Goal: Task Accomplishment & Management: Use online tool/utility

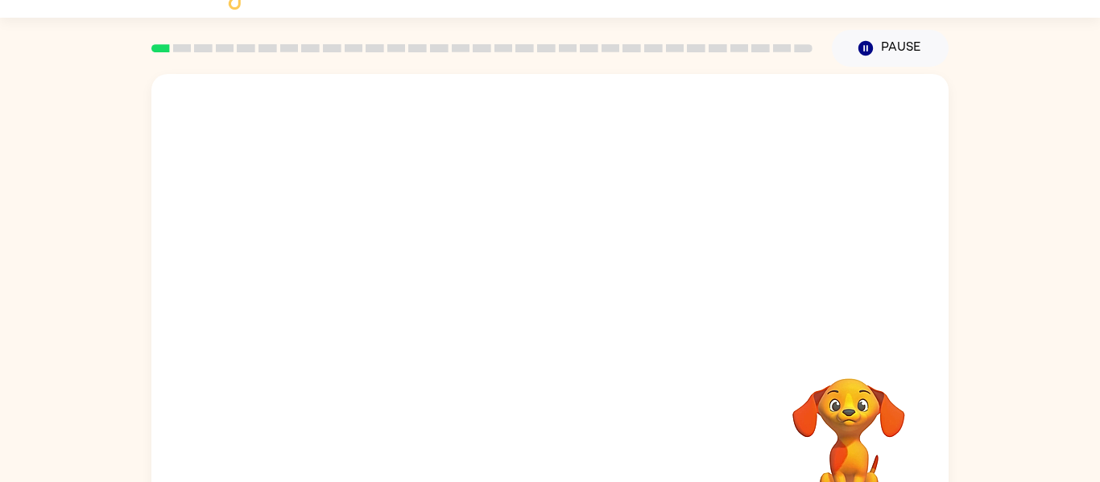
scroll to position [64, 0]
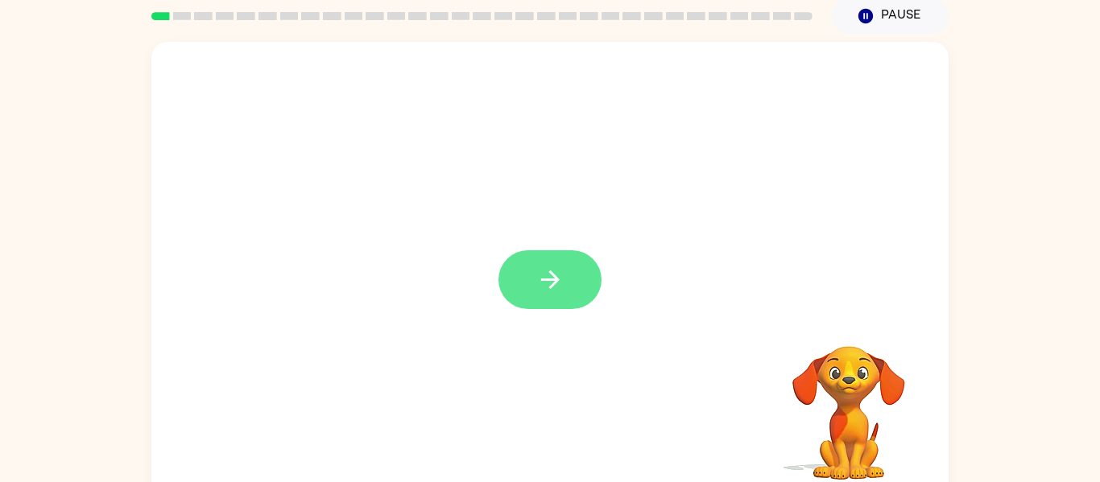
click at [542, 286] on icon "button" at bounding box center [550, 280] width 28 height 28
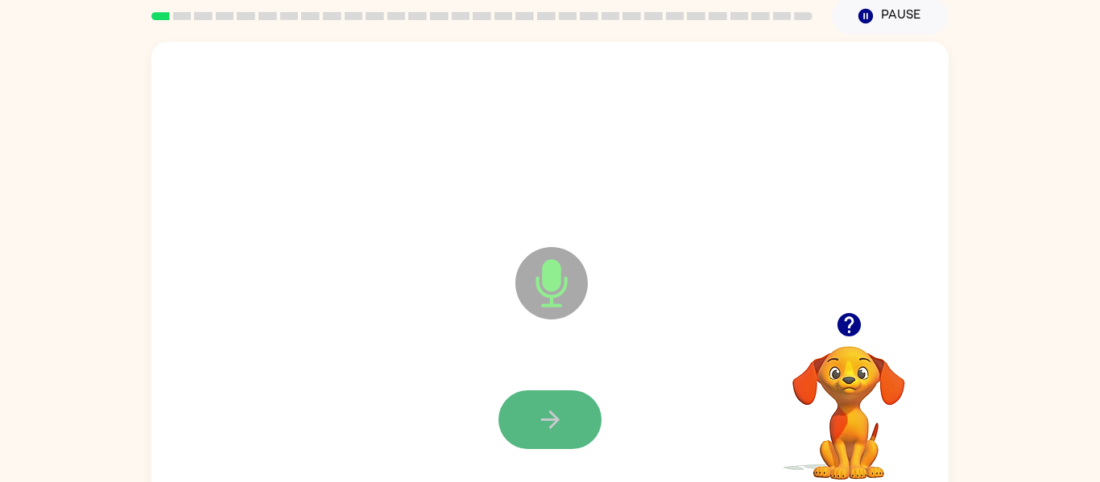
click at [556, 426] on icon "button" at bounding box center [550, 420] width 28 height 28
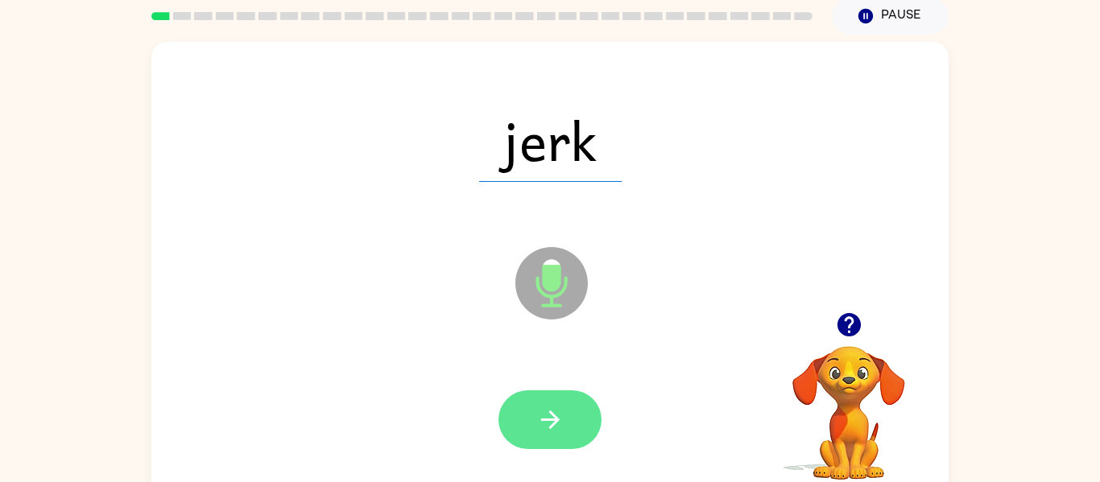
click at [552, 425] on icon "button" at bounding box center [549, 420] width 19 height 19
click at [550, 424] on icon "button" at bounding box center [550, 420] width 28 height 28
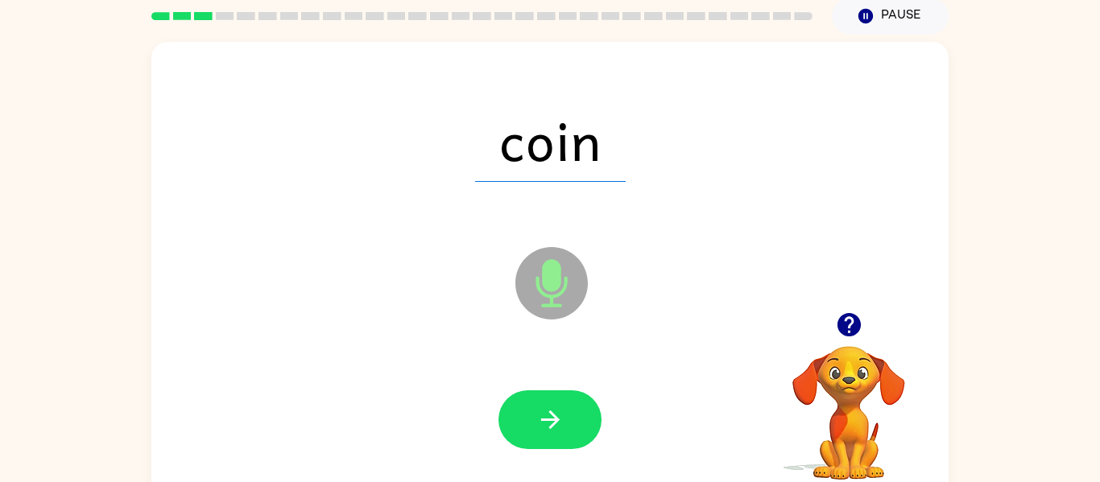
click at [550, 424] on icon "button" at bounding box center [550, 420] width 28 height 28
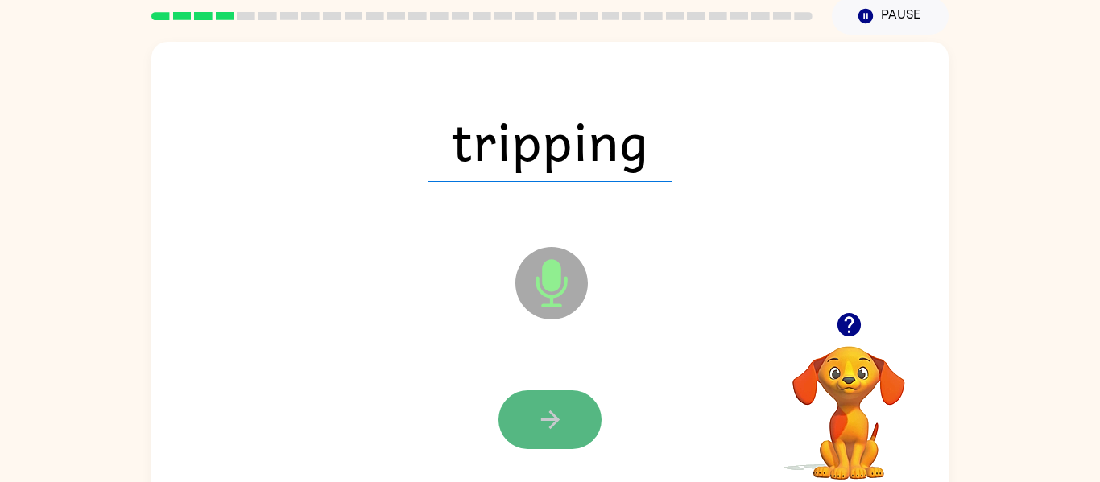
click at [550, 423] on icon "button" at bounding box center [550, 420] width 28 height 28
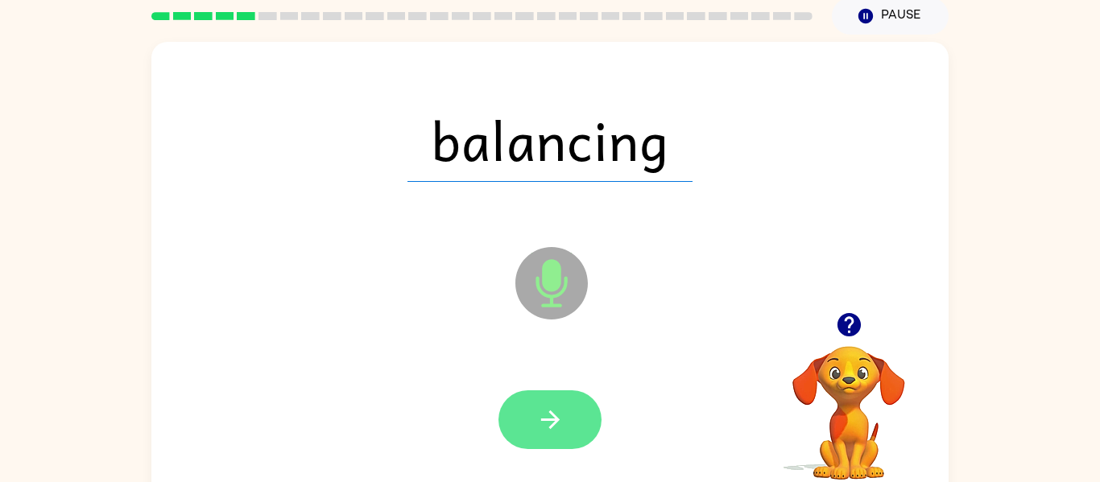
click at [552, 416] on icon "button" at bounding box center [550, 420] width 28 height 28
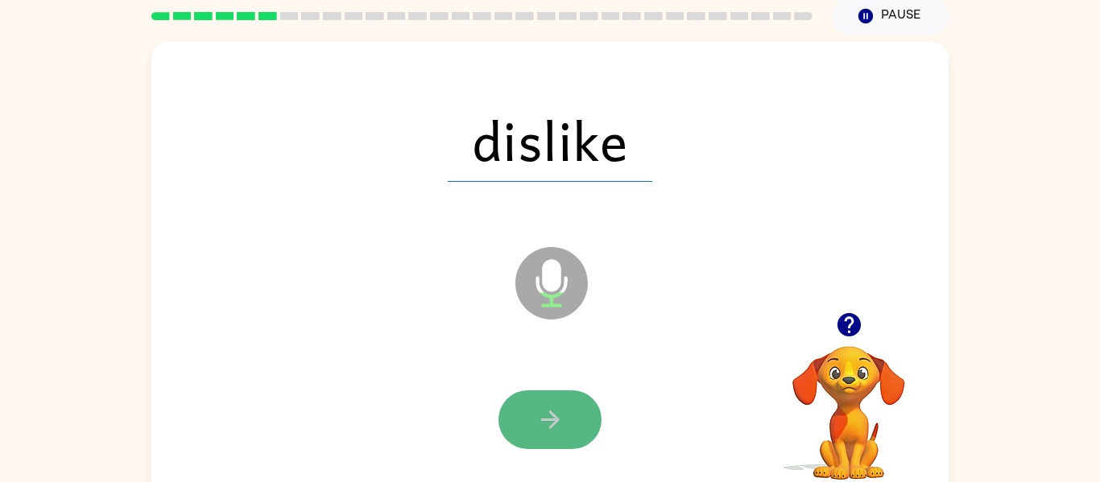
click at [555, 416] on icon "button" at bounding box center [549, 420] width 19 height 19
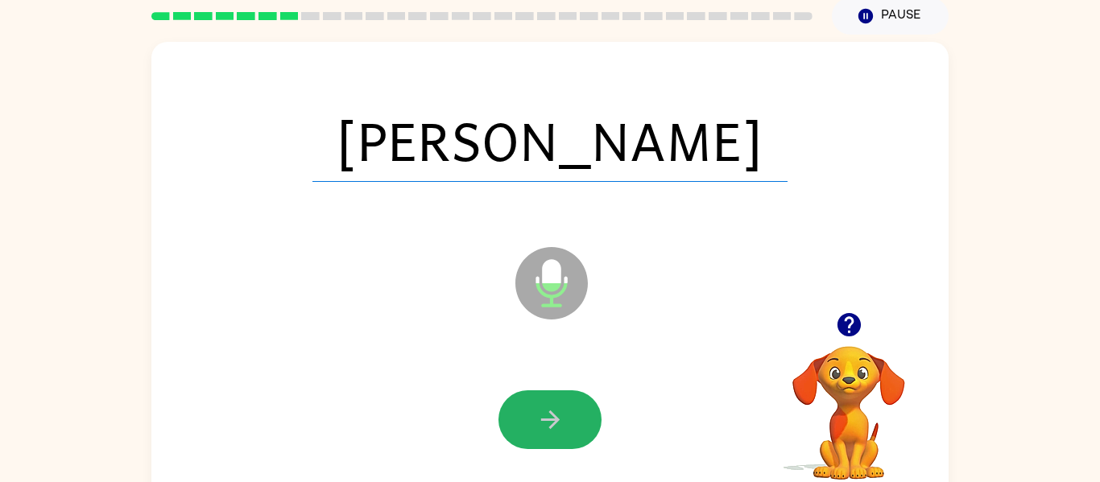
click at [555, 416] on icon "button" at bounding box center [549, 420] width 19 height 19
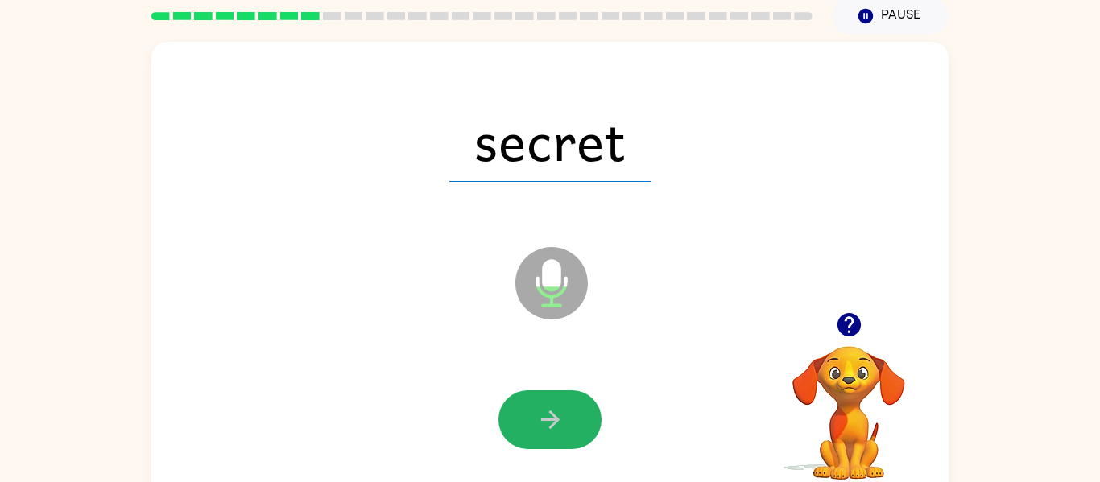
click at [555, 416] on icon "button" at bounding box center [549, 420] width 19 height 19
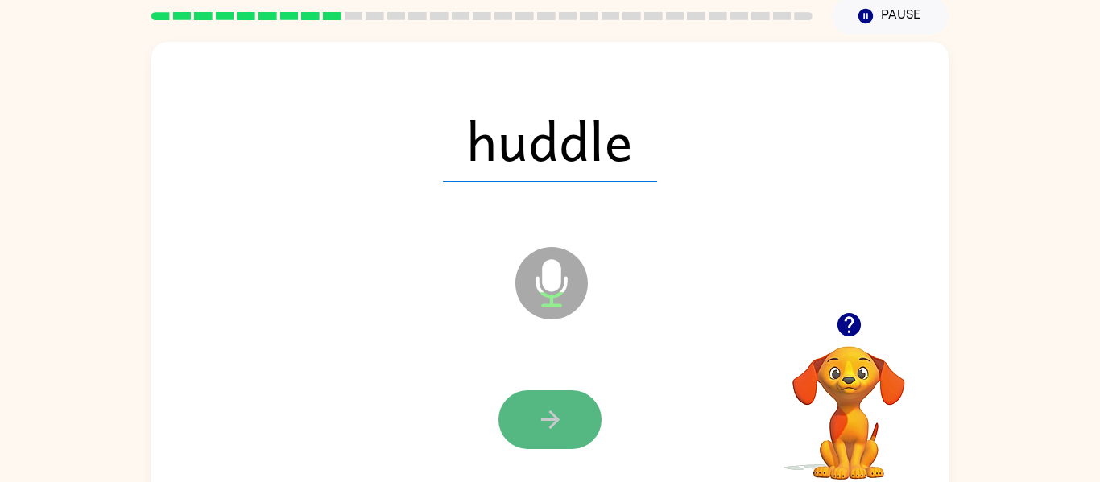
click at [558, 415] on icon "button" at bounding box center [550, 420] width 28 height 28
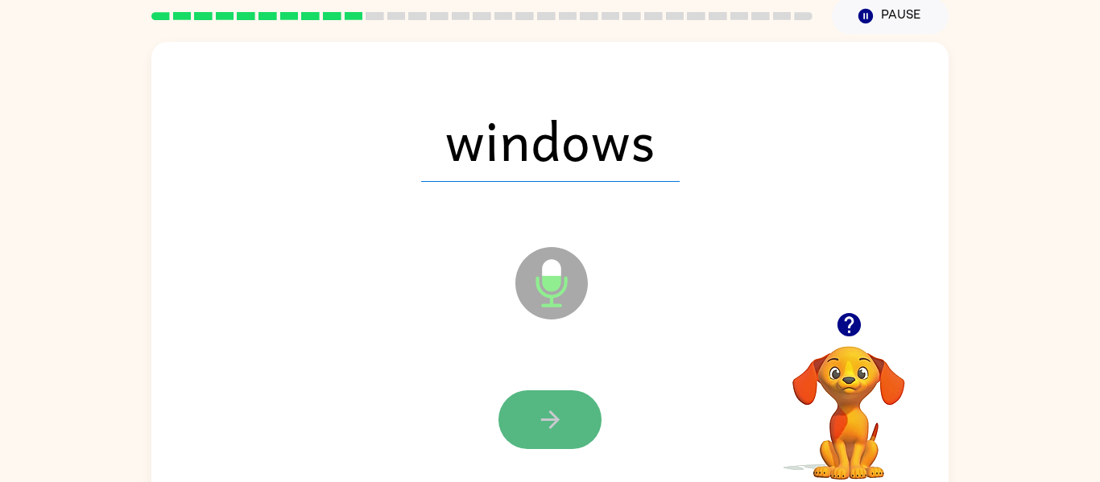
click at [556, 415] on icon "button" at bounding box center [550, 420] width 28 height 28
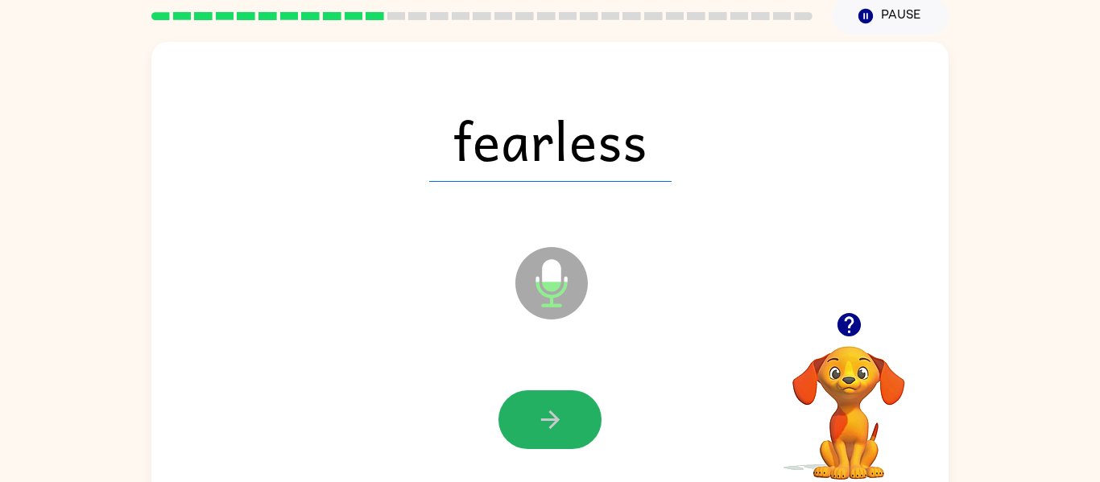
click at [556, 415] on icon "button" at bounding box center [550, 420] width 28 height 28
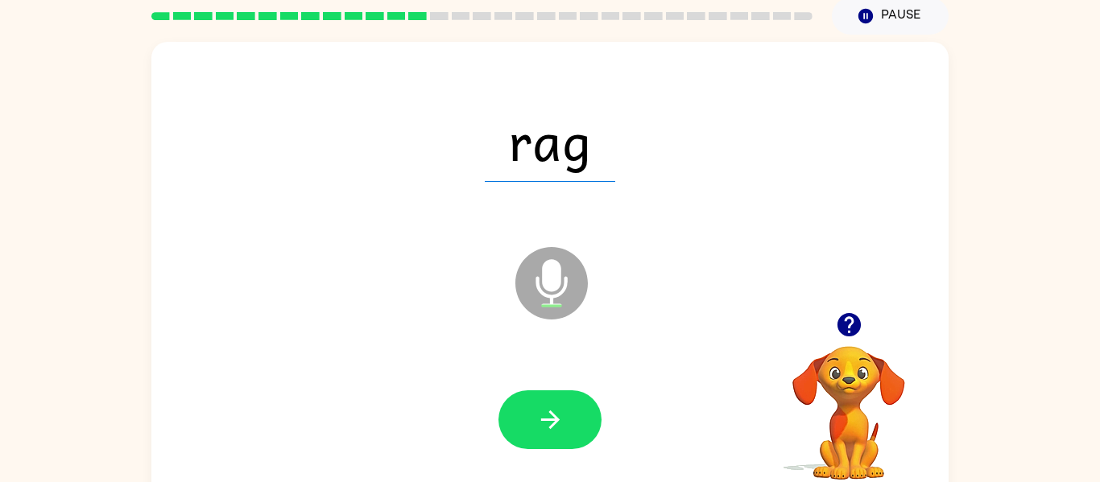
click at [556, 415] on icon "button" at bounding box center [550, 420] width 28 height 28
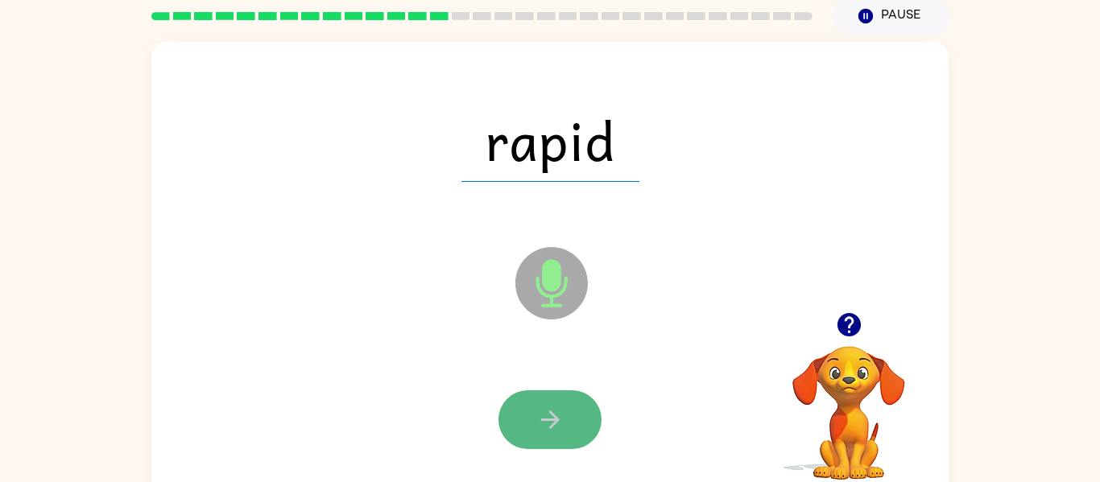
click at [553, 425] on icon "button" at bounding box center [549, 420] width 19 height 19
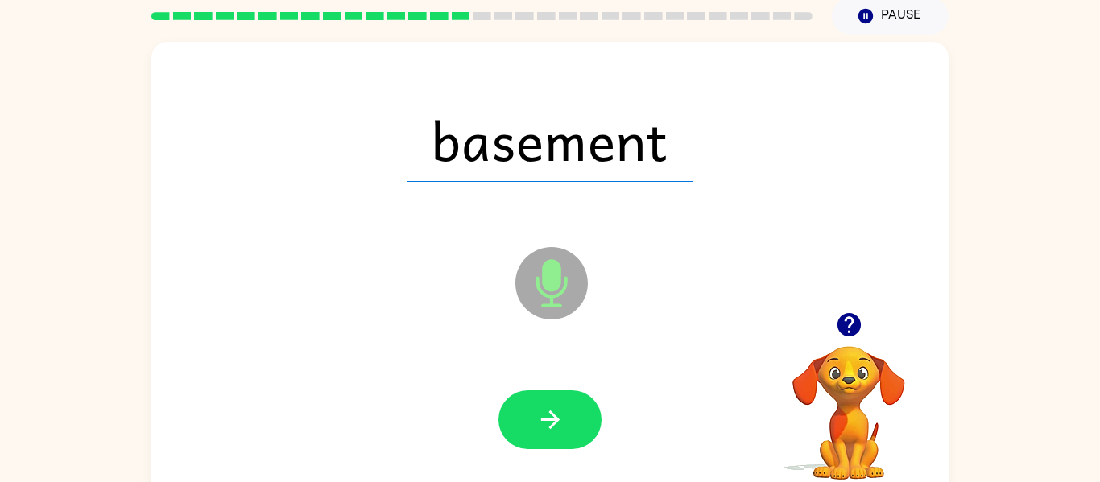
click at [553, 425] on icon "button" at bounding box center [549, 420] width 19 height 19
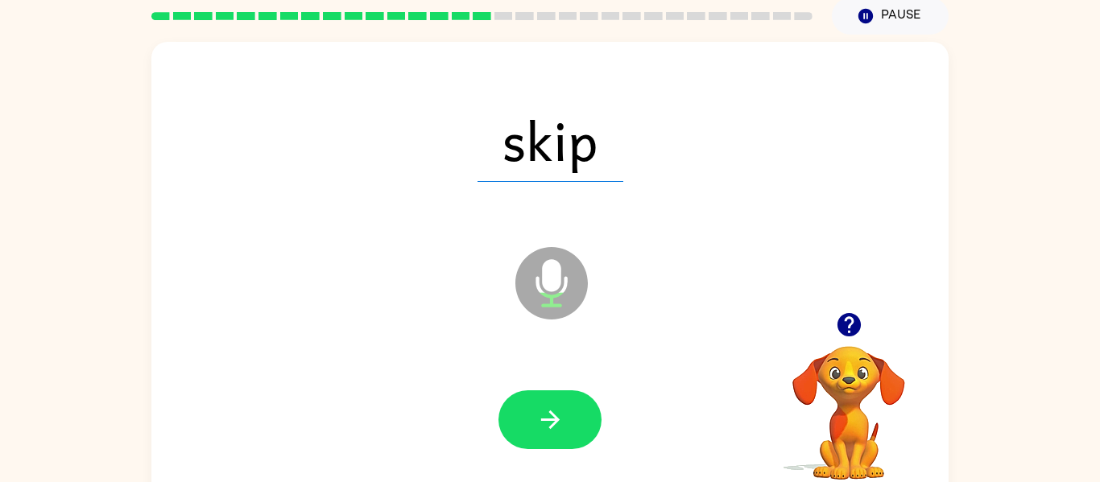
click at [553, 425] on icon "button" at bounding box center [549, 420] width 19 height 19
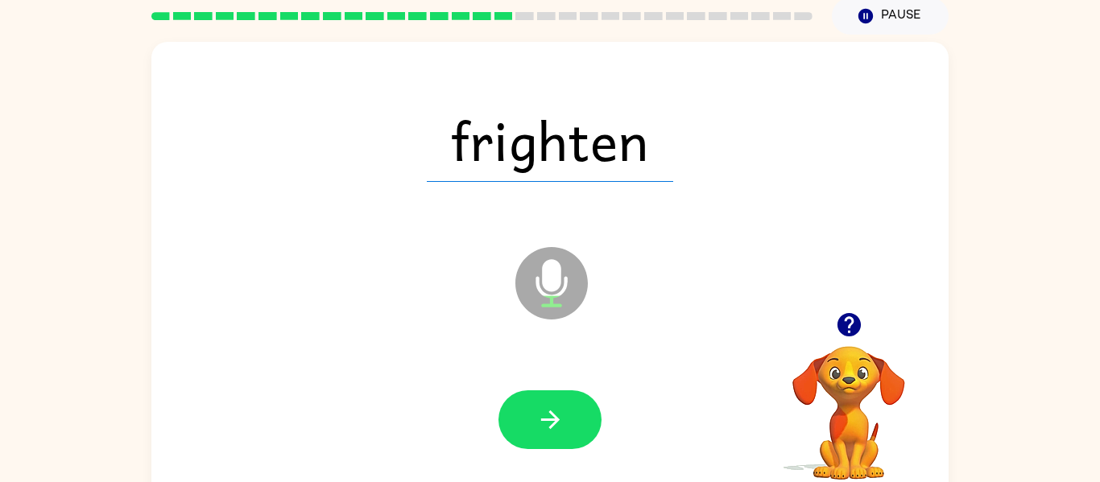
click at [1028, 470] on div "frighten Microphone The Microphone is here when it is your turn to talk Your br…" at bounding box center [550, 268] width 1100 height 467
click at [564, 424] on icon "button" at bounding box center [550, 420] width 28 height 28
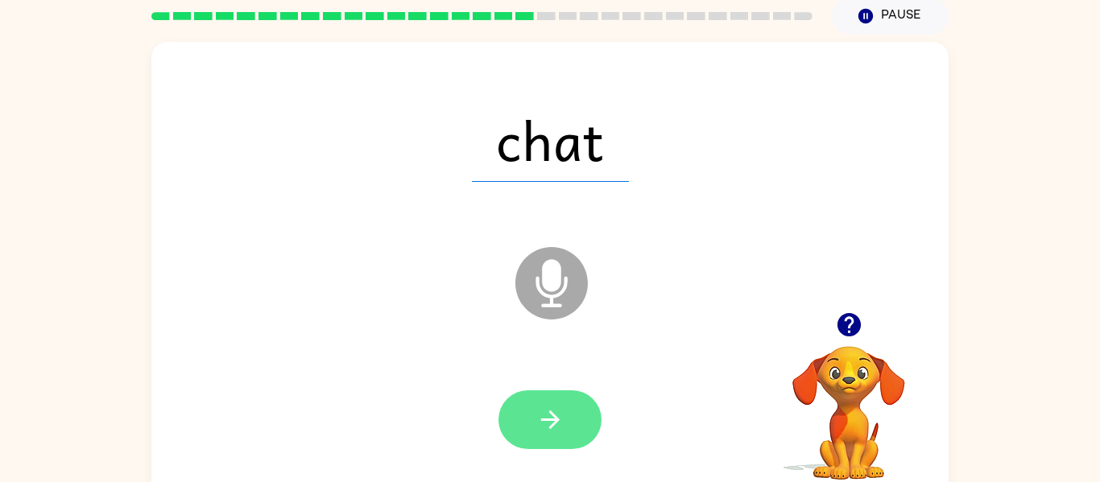
click at [562, 418] on icon "button" at bounding box center [550, 420] width 28 height 28
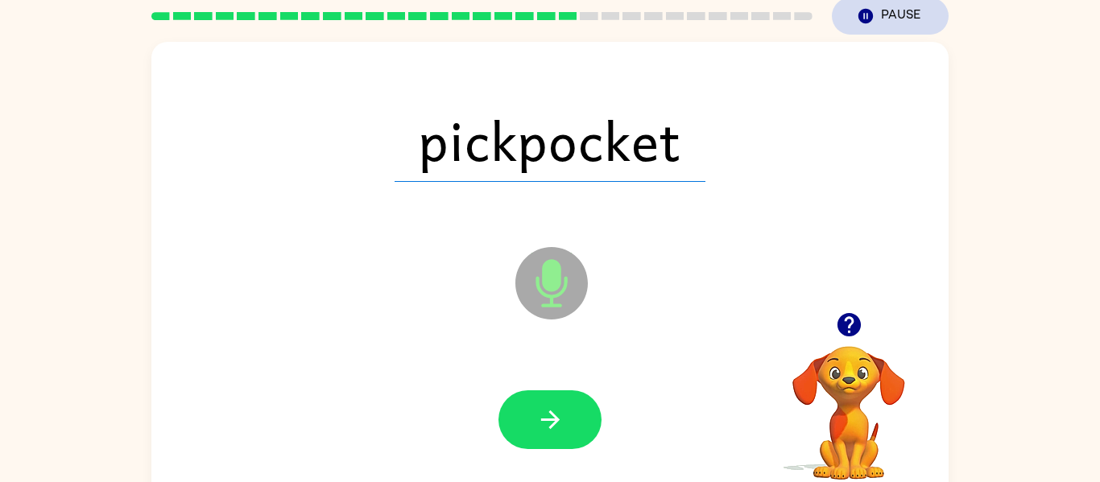
click at [873, 21] on icon "Pause" at bounding box center [866, 16] width 18 height 18
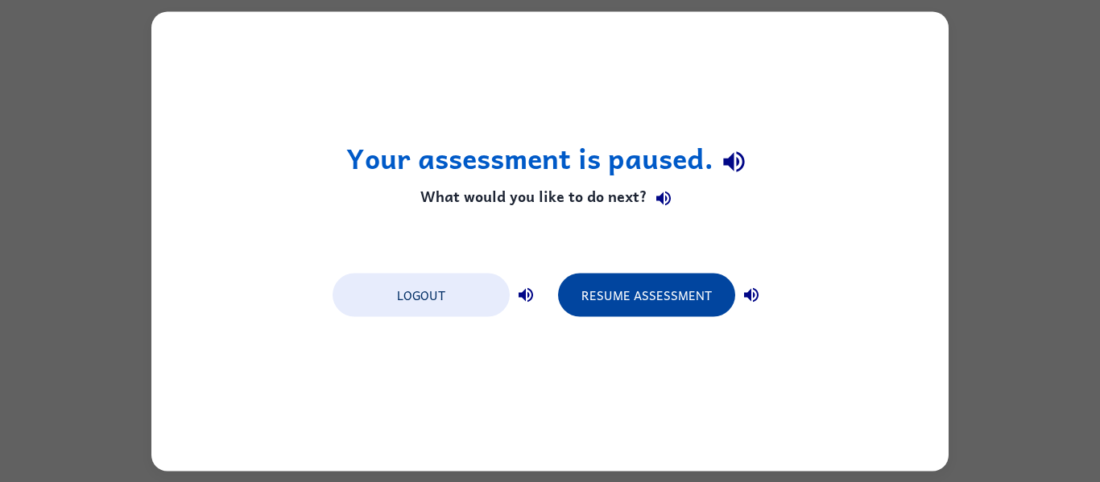
click at [603, 289] on button "Resume Assessment" at bounding box center [646, 294] width 177 height 43
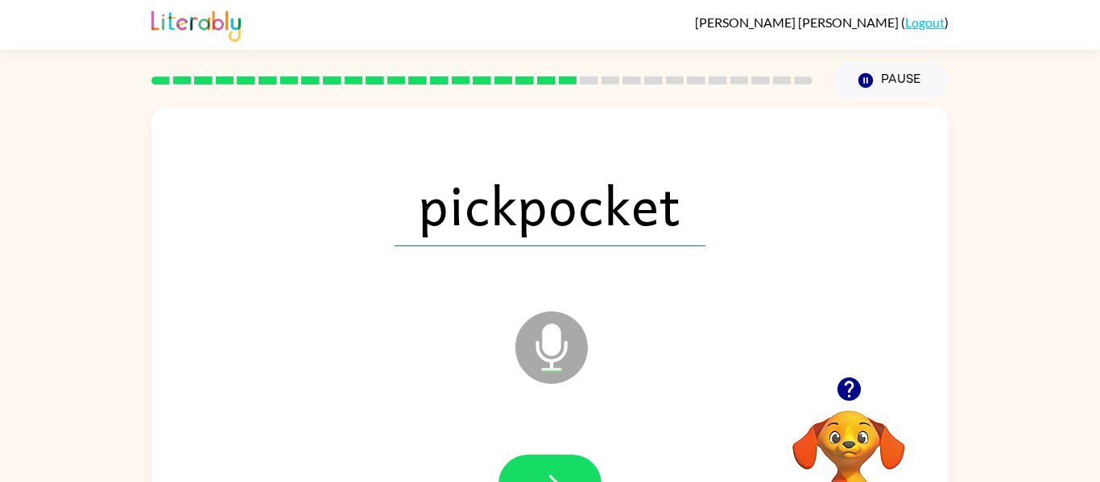
scroll to position [84, 0]
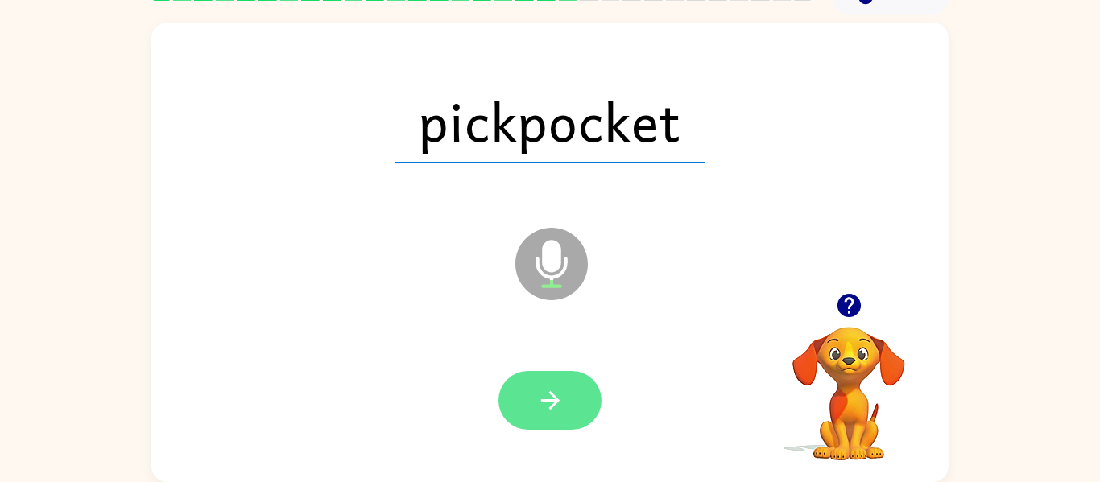
click at [548, 386] on icon "button" at bounding box center [550, 400] width 28 height 28
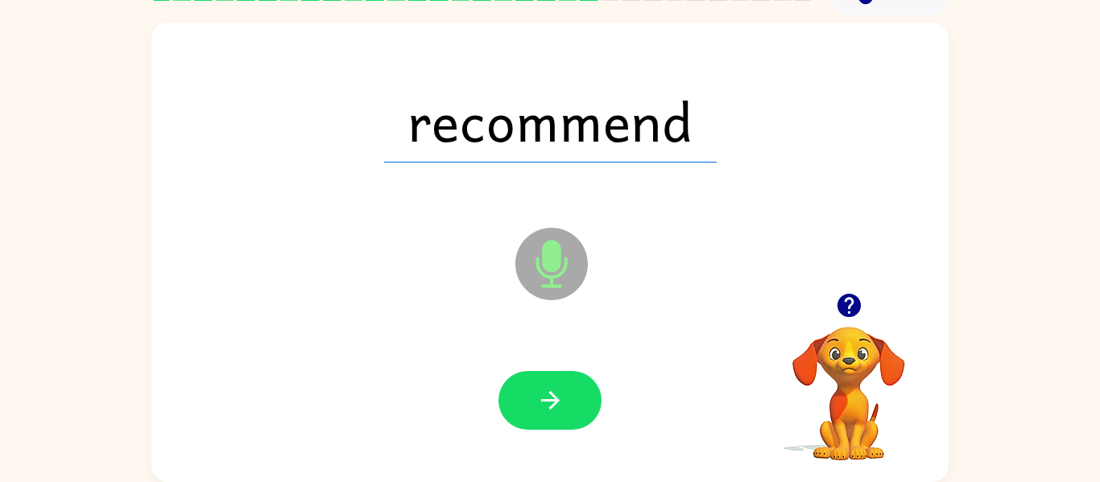
click at [548, 386] on icon "button" at bounding box center [550, 400] width 28 height 28
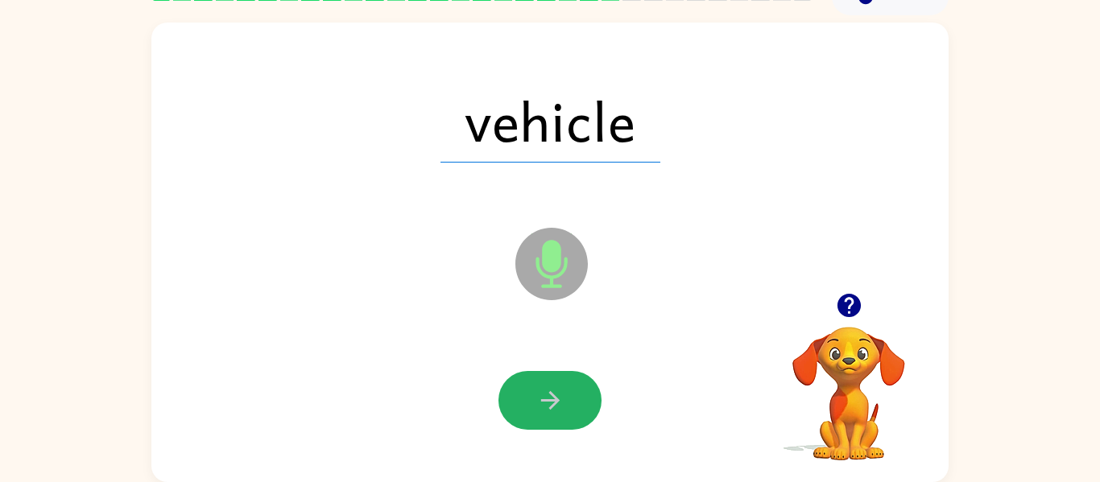
click at [548, 386] on icon "button" at bounding box center [550, 400] width 28 height 28
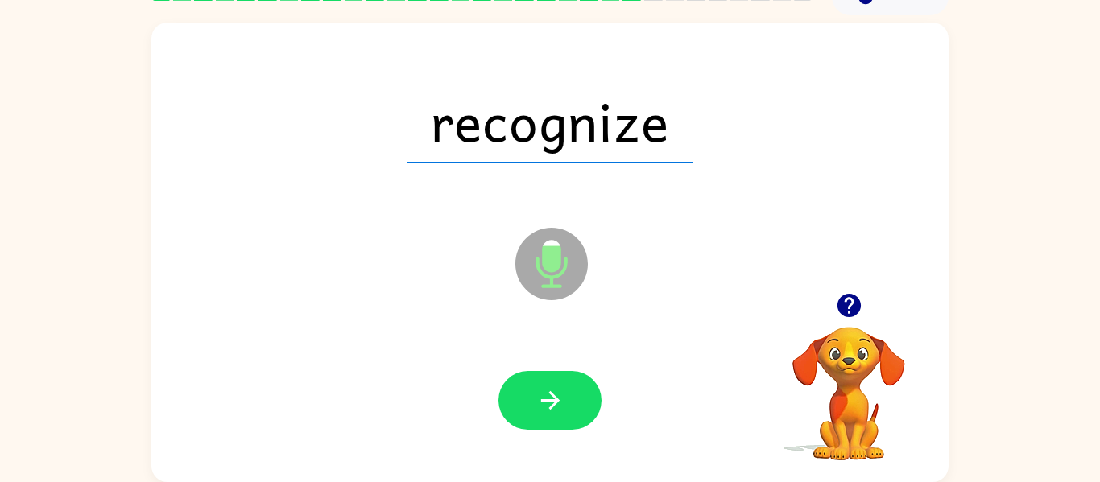
scroll to position [0, 0]
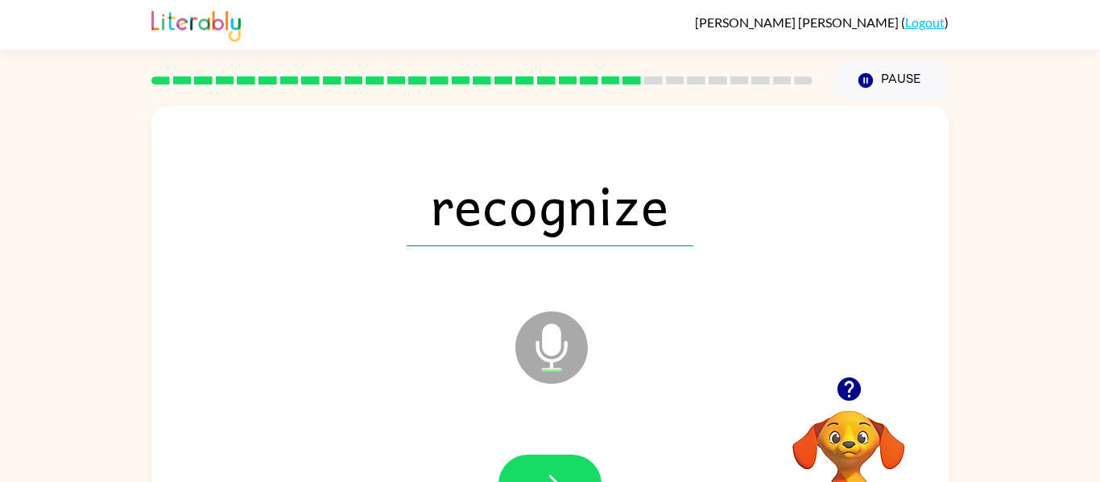
click at [548, 386] on icon "Microphone The Microphone is here when it is your turn to talk" at bounding box center [632, 368] width 242 height 121
click at [562, 345] on icon at bounding box center [551, 348] width 72 height 72
click at [561, 348] on icon at bounding box center [551, 348] width 72 height 72
drag, startPoint x: 559, startPoint y: 349, endPoint x: 570, endPoint y: 362, distance: 17.1
click at [570, 362] on icon "Microphone The Microphone is here when it is your turn to talk" at bounding box center [632, 368] width 242 height 121
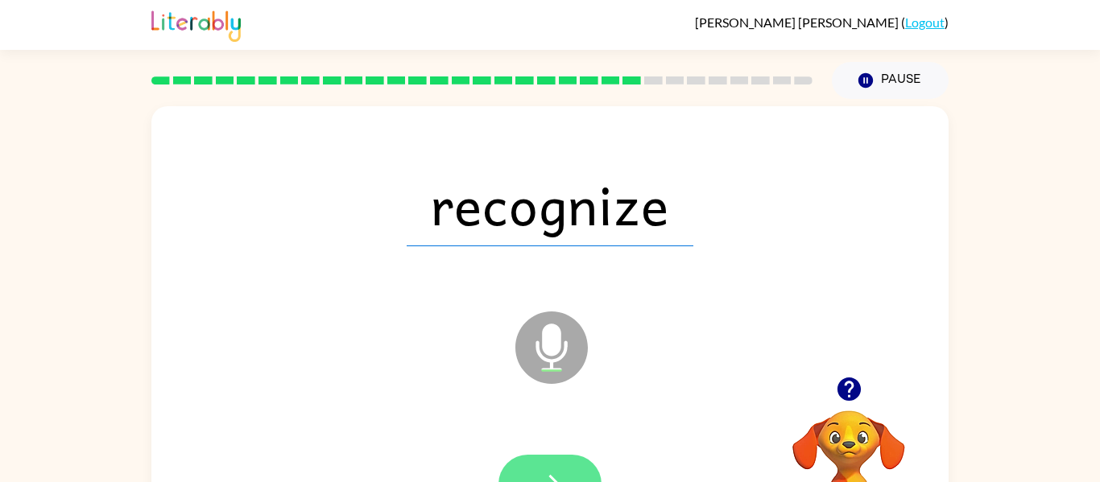
click at [534, 478] on button "button" at bounding box center [549, 484] width 103 height 59
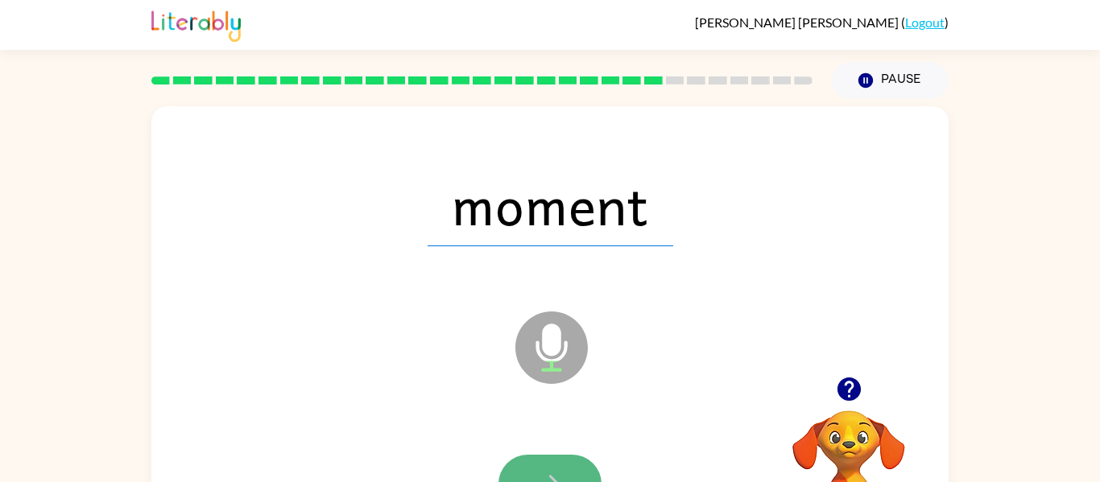
click at [540, 468] on button "button" at bounding box center [549, 484] width 103 height 59
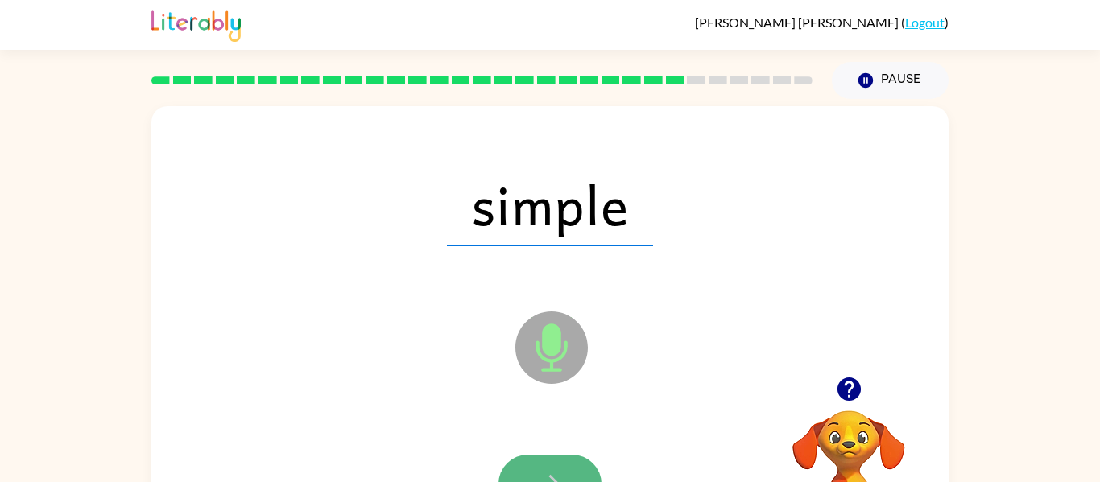
click at [558, 473] on icon "button" at bounding box center [550, 484] width 28 height 28
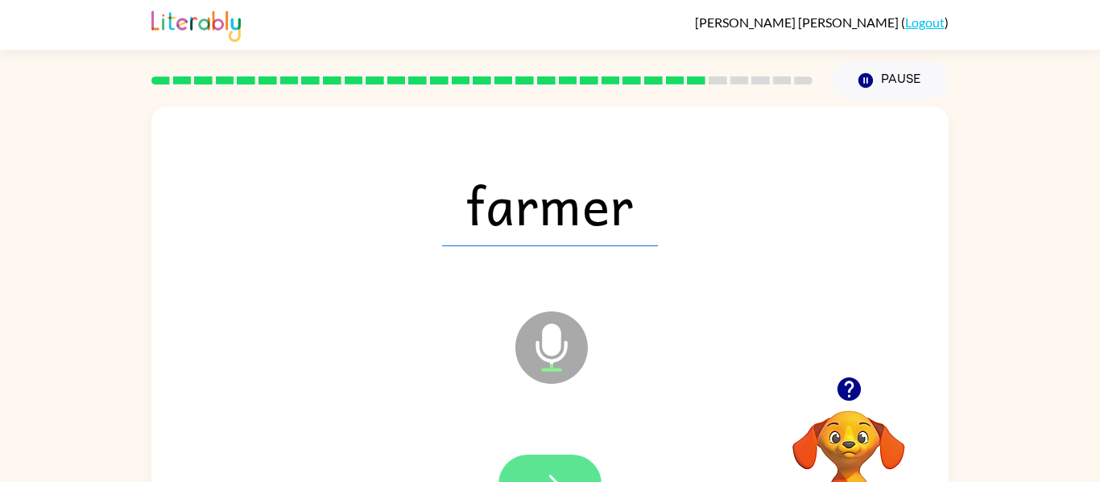
click at [564, 475] on button "button" at bounding box center [549, 484] width 103 height 59
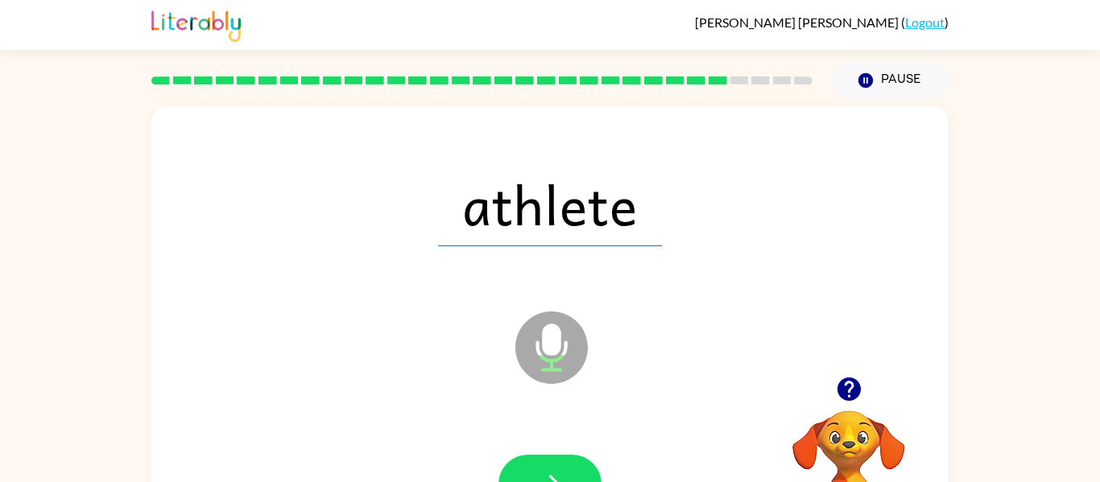
click at [564, 475] on button "button" at bounding box center [549, 484] width 103 height 59
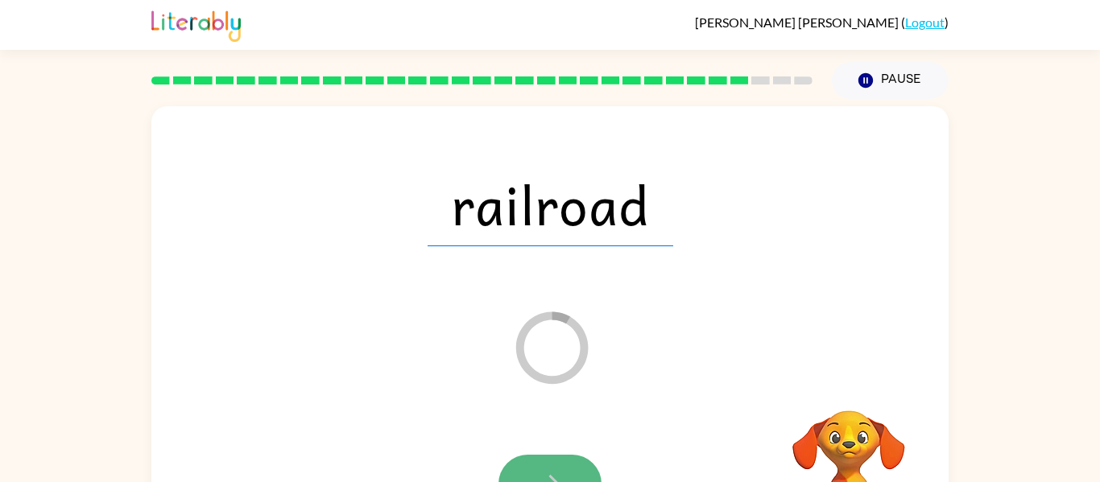
click at [547, 469] on button "button" at bounding box center [549, 484] width 103 height 59
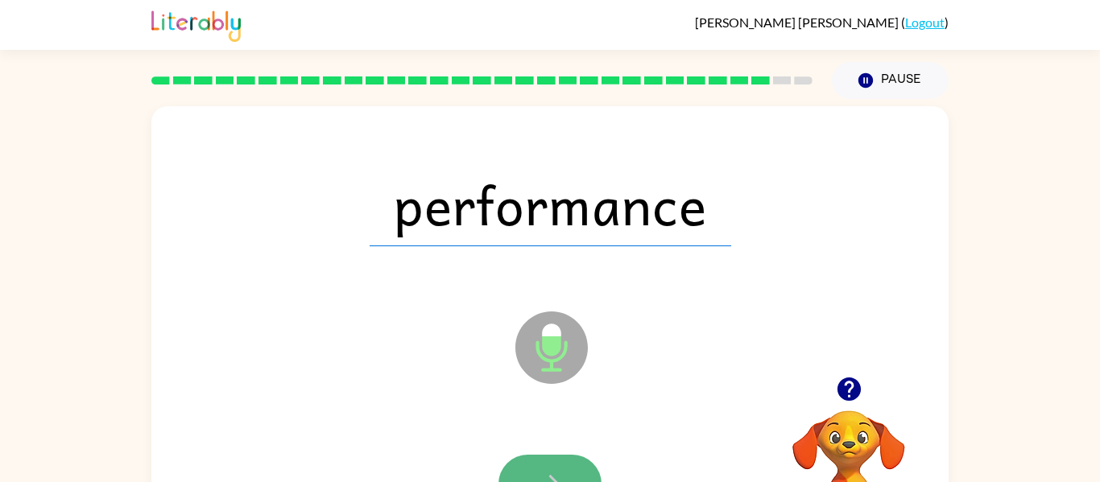
click at [566, 455] on button "button" at bounding box center [549, 484] width 103 height 59
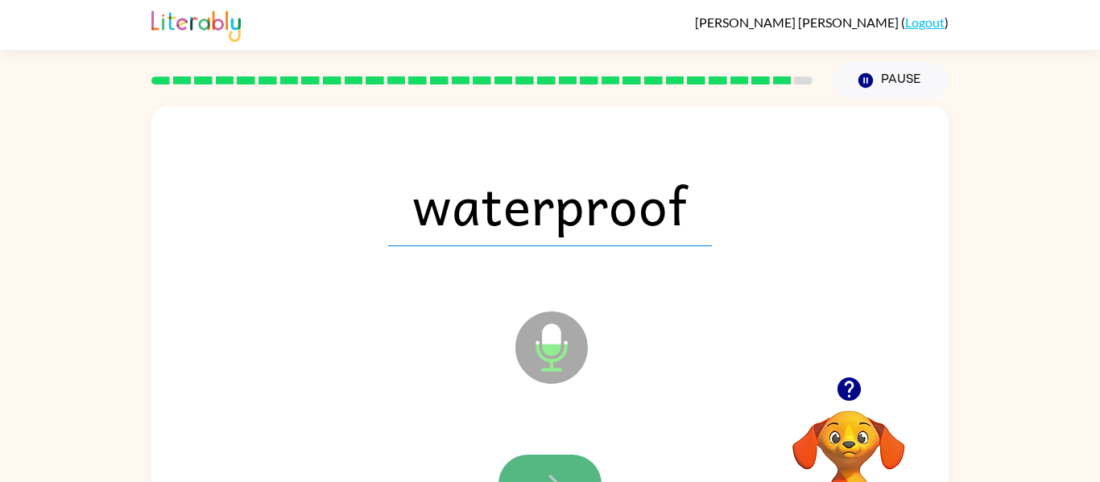
click at [572, 467] on button "button" at bounding box center [549, 484] width 103 height 59
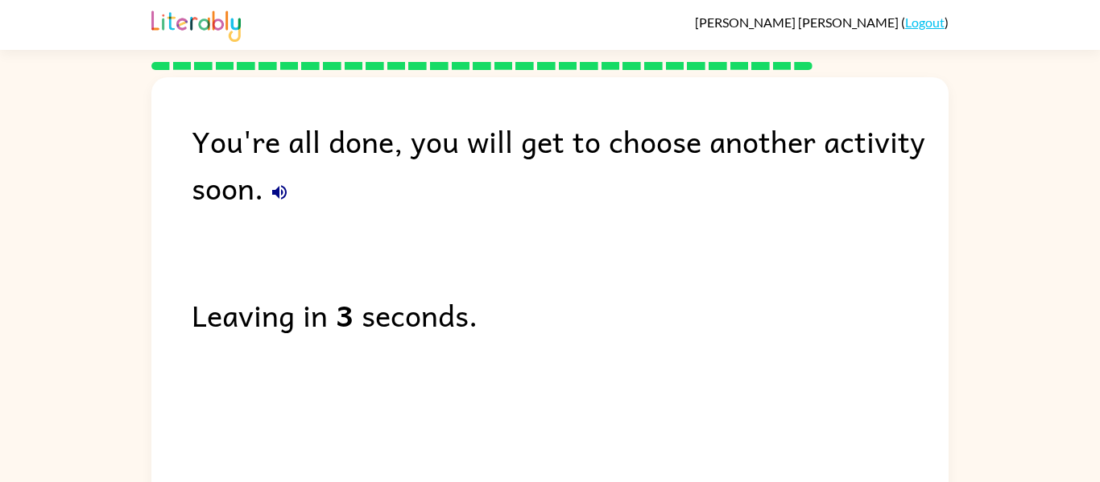
click at [284, 193] on icon "button" at bounding box center [279, 192] width 19 height 19
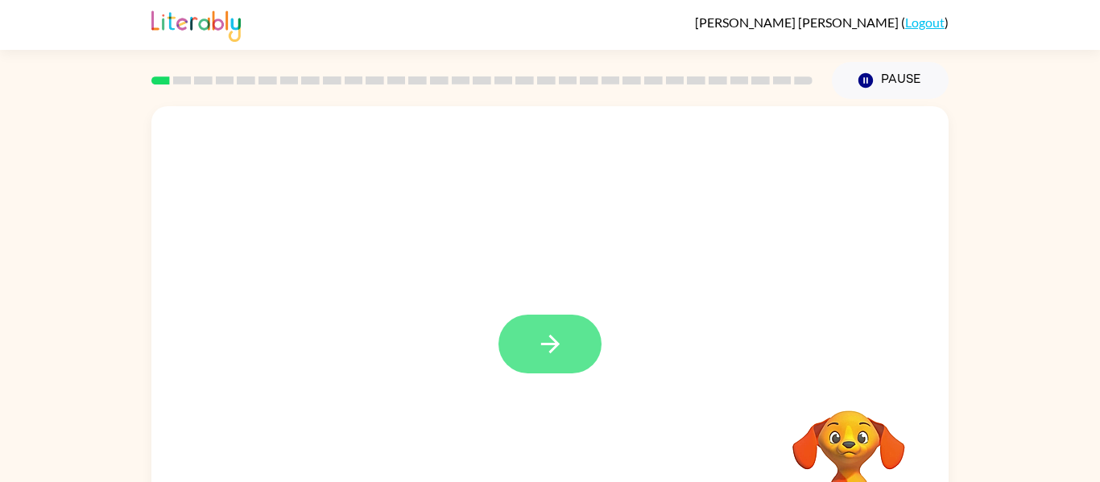
click at [542, 345] on icon "button" at bounding box center [549, 344] width 19 height 19
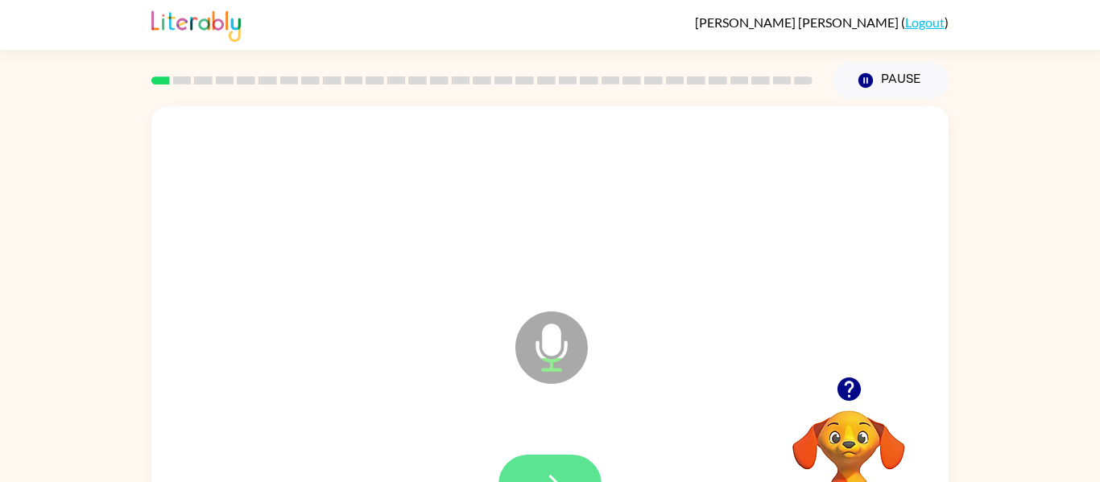
click at [566, 469] on button "button" at bounding box center [549, 484] width 103 height 59
click at [527, 472] on button "button" at bounding box center [549, 484] width 103 height 59
click at [529, 473] on button "button" at bounding box center [549, 484] width 103 height 59
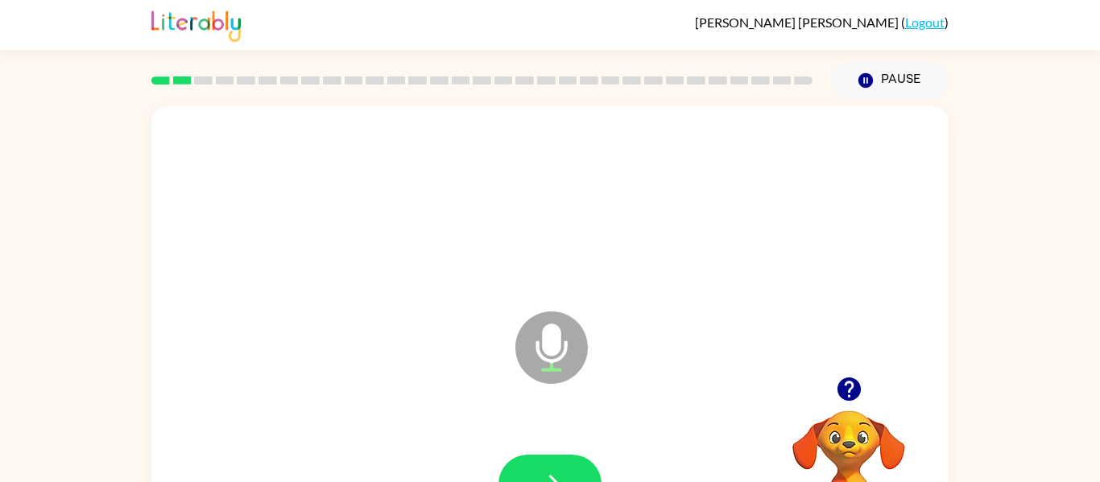
click at [529, 473] on button "button" at bounding box center [549, 484] width 103 height 59
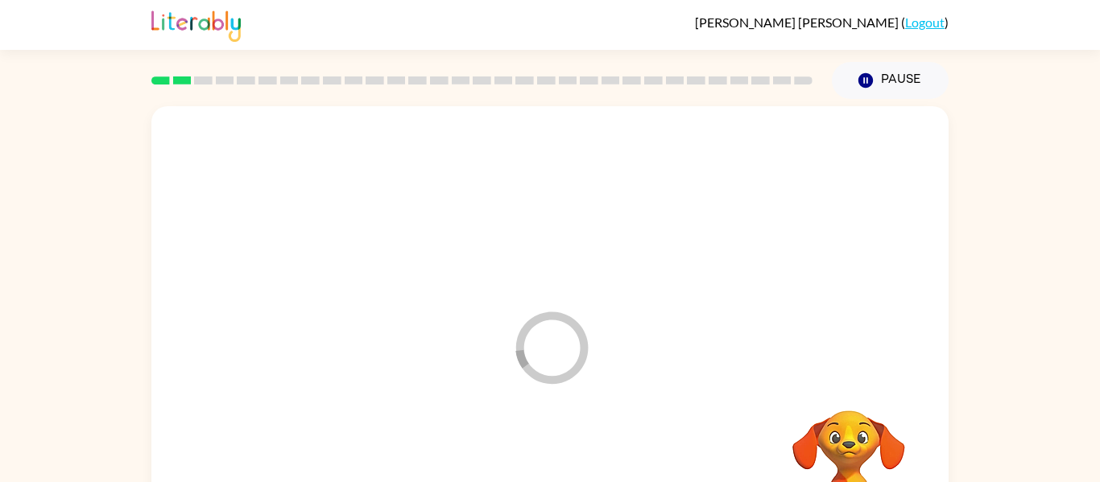
click at [529, 473] on div at bounding box center [549, 485] width 765 height 132
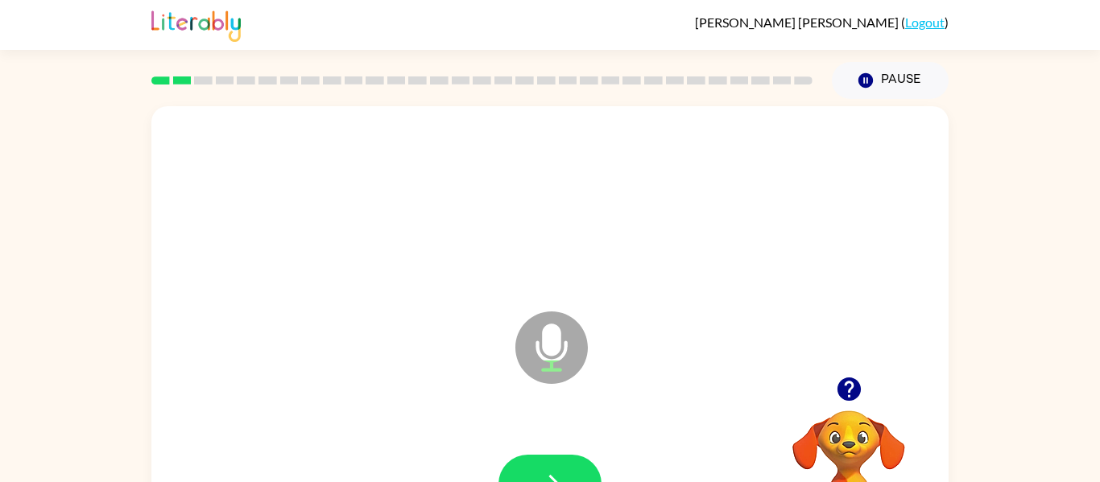
click at [531, 462] on button "button" at bounding box center [549, 484] width 103 height 59
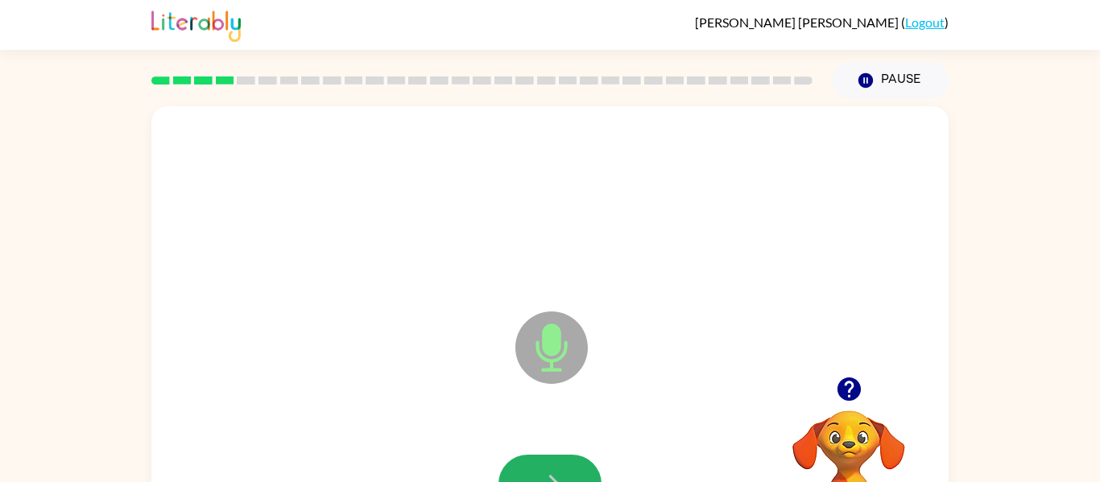
click at [531, 462] on button "button" at bounding box center [549, 484] width 103 height 59
click at [513, 472] on button "button" at bounding box center [549, 484] width 103 height 59
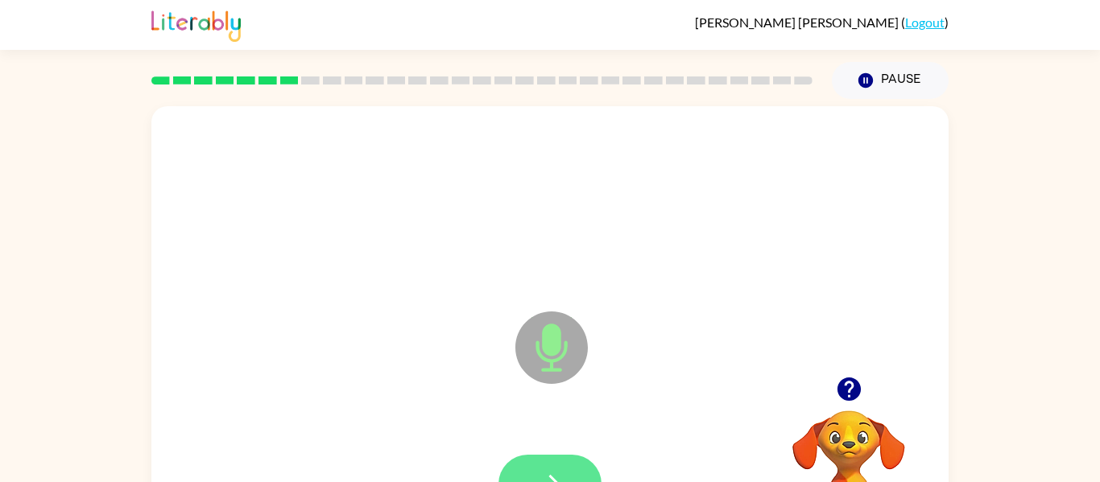
click at [515, 472] on button "button" at bounding box center [549, 484] width 103 height 59
click at [517, 471] on button "button" at bounding box center [549, 484] width 103 height 59
click at [517, 473] on button "button" at bounding box center [549, 484] width 103 height 59
click at [517, 470] on button "button" at bounding box center [549, 484] width 103 height 59
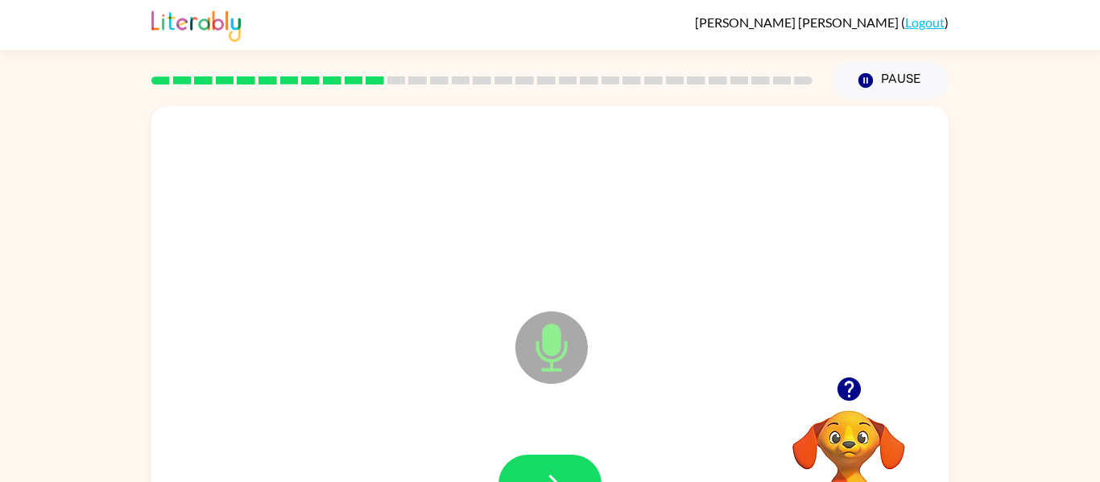
click at [517, 470] on button "button" at bounding box center [549, 484] width 103 height 59
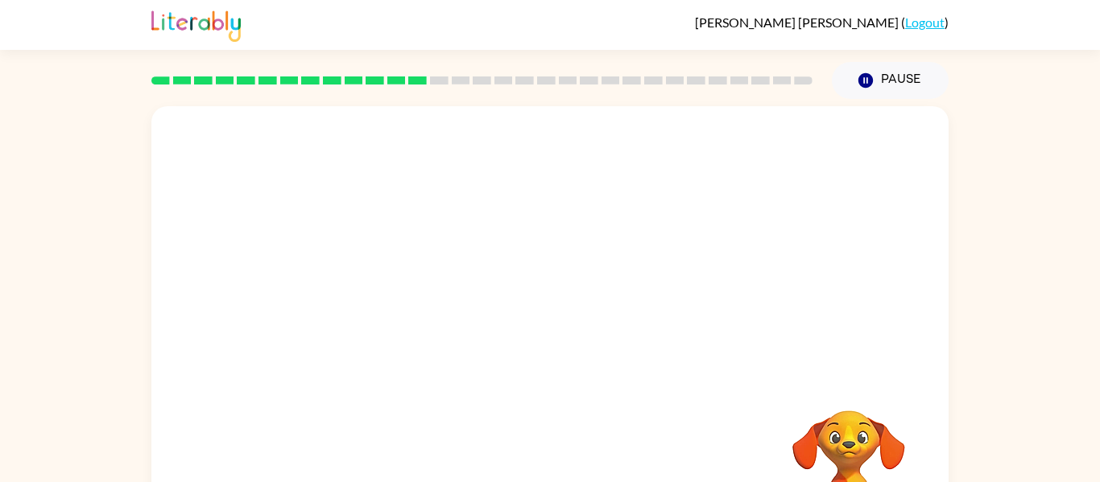
click at [517, 470] on div "Your browser must support playing .mp4 files to use Literably. Please try using…" at bounding box center [549, 336] width 797 height 460
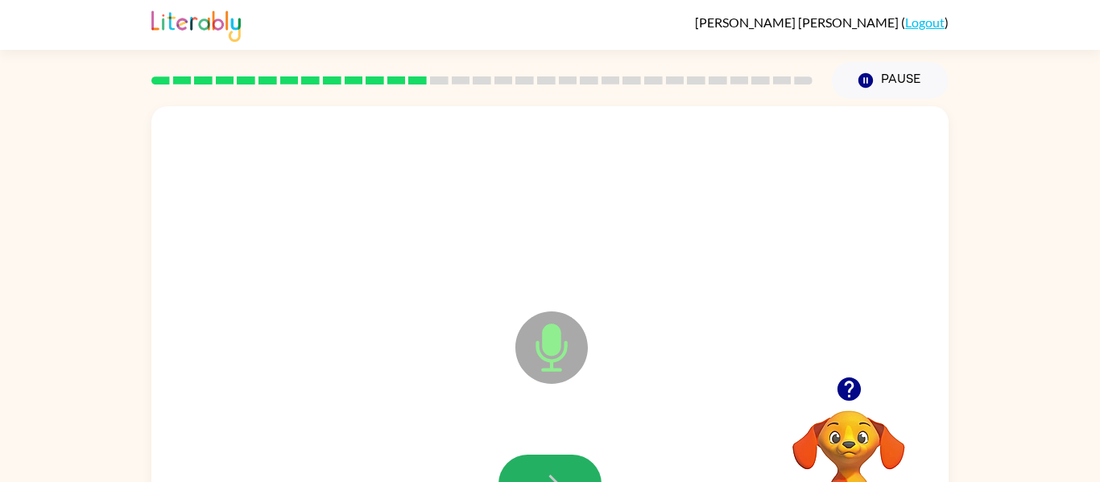
click at [514, 470] on button "button" at bounding box center [549, 484] width 103 height 59
click at [514, 470] on div at bounding box center [549, 484] width 103 height 59
click at [514, 470] on button "button" at bounding box center [549, 484] width 103 height 59
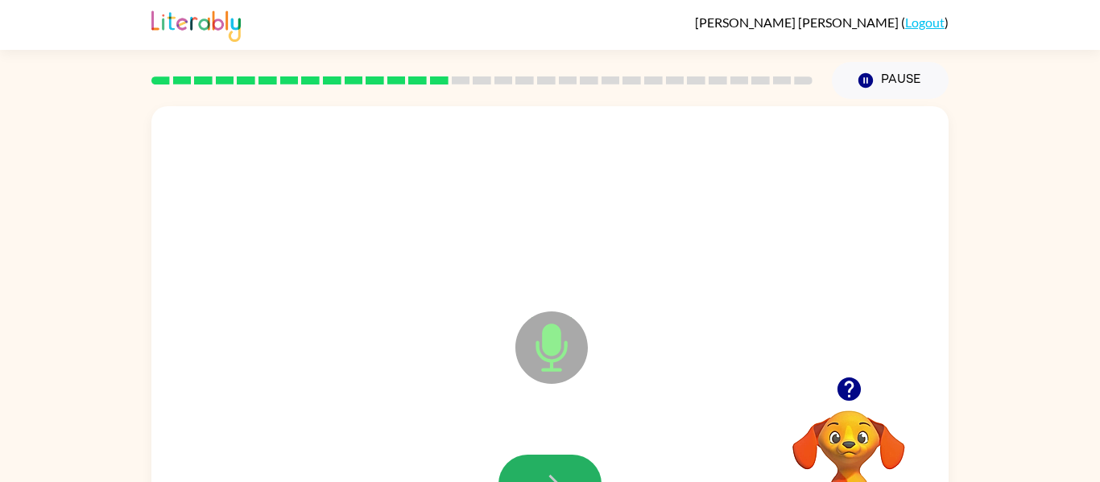
click at [514, 470] on button "button" at bounding box center [549, 484] width 103 height 59
click at [515, 472] on button "button" at bounding box center [549, 484] width 103 height 59
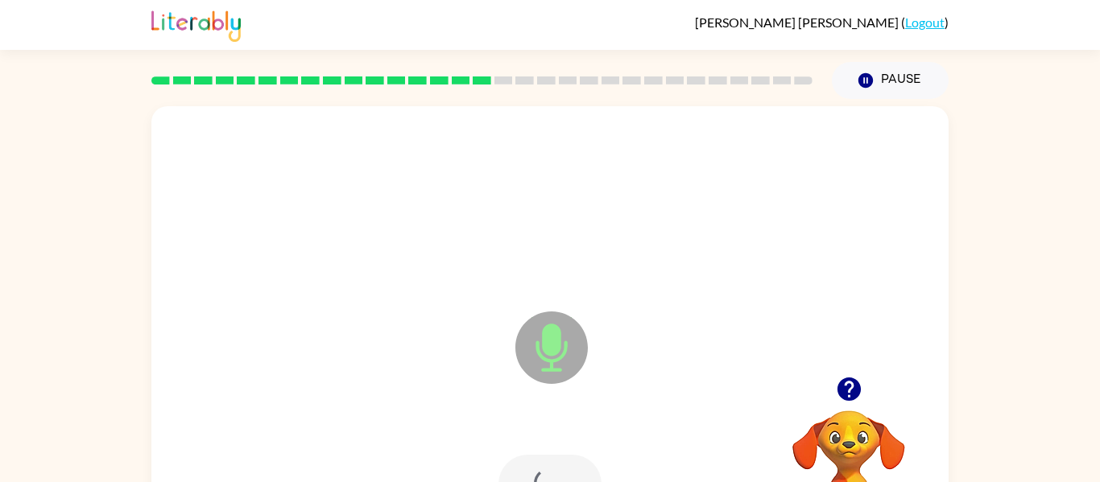
click at [515, 472] on div at bounding box center [549, 484] width 103 height 59
click at [515, 472] on button "button" at bounding box center [549, 484] width 103 height 59
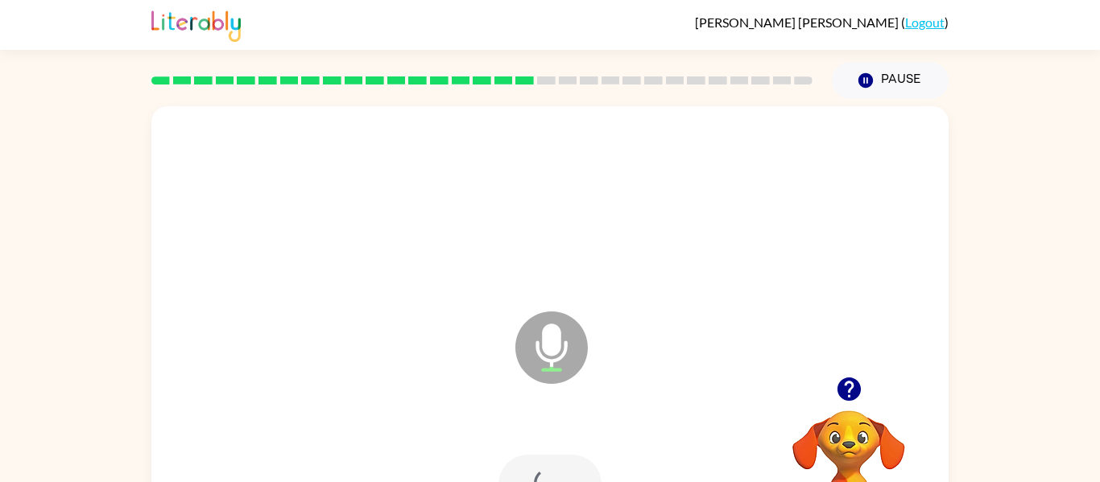
click at [515, 472] on div at bounding box center [549, 484] width 103 height 59
click at [515, 472] on button "button" at bounding box center [549, 484] width 103 height 59
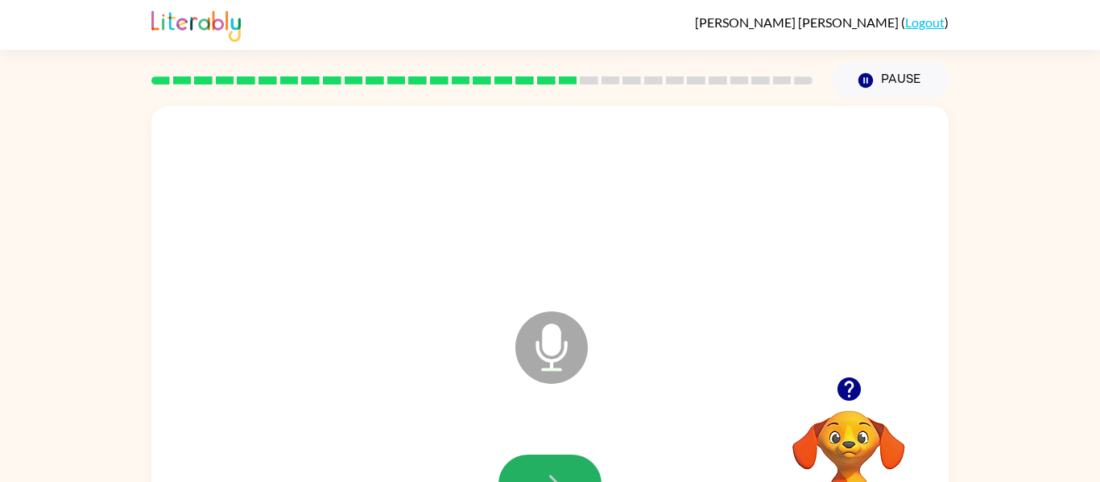
click at [515, 472] on button "button" at bounding box center [549, 484] width 103 height 59
click at [529, 470] on button "button" at bounding box center [549, 484] width 103 height 59
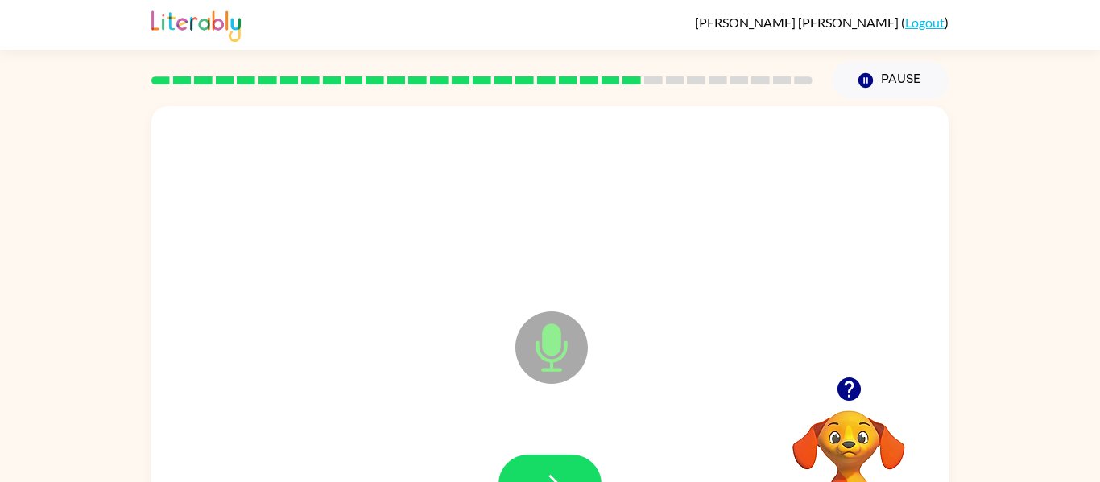
click at [529, 470] on button "button" at bounding box center [549, 484] width 103 height 59
click at [542, 456] on button "button" at bounding box center [549, 484] width 103 height 59
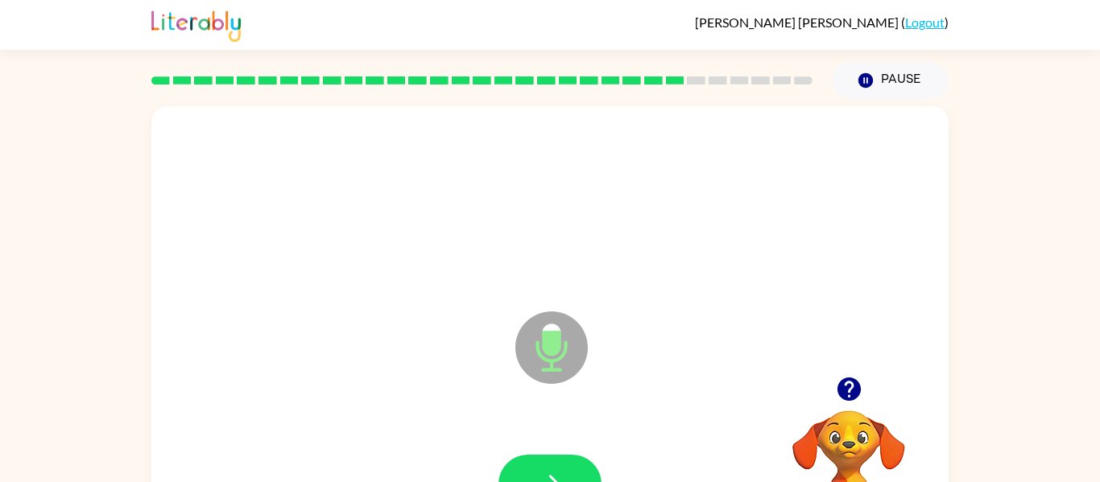
click at [538, 452] on div at bounding box center [549, 485] width 765 height 132
click at [536, 458] on button "button" at bounding box center [549, 484] width 103 height 59
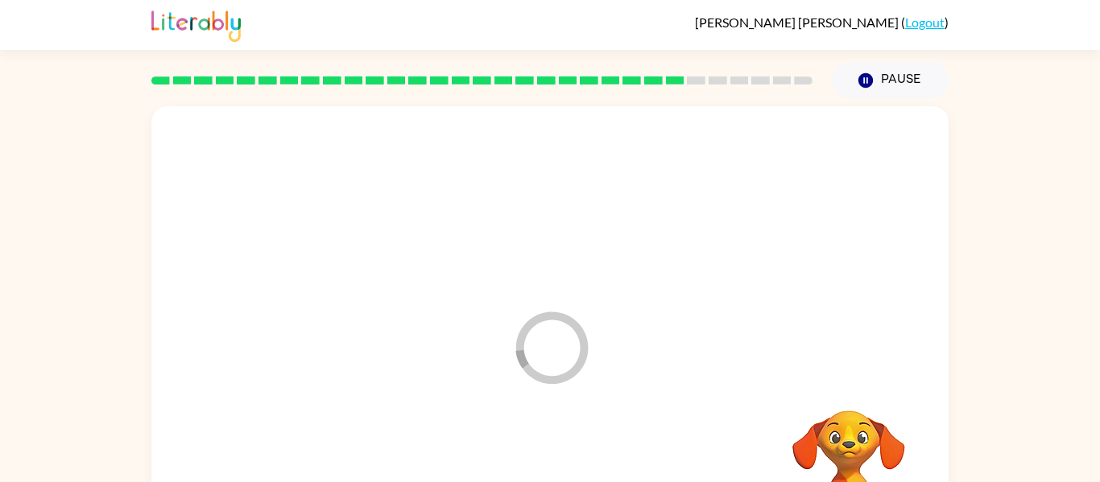
click at [536, 458] on div at bounding box center [549, 485] width 765 height 132
click at [536, 458] on div at bounding box center [549, 484] width 103 height 59
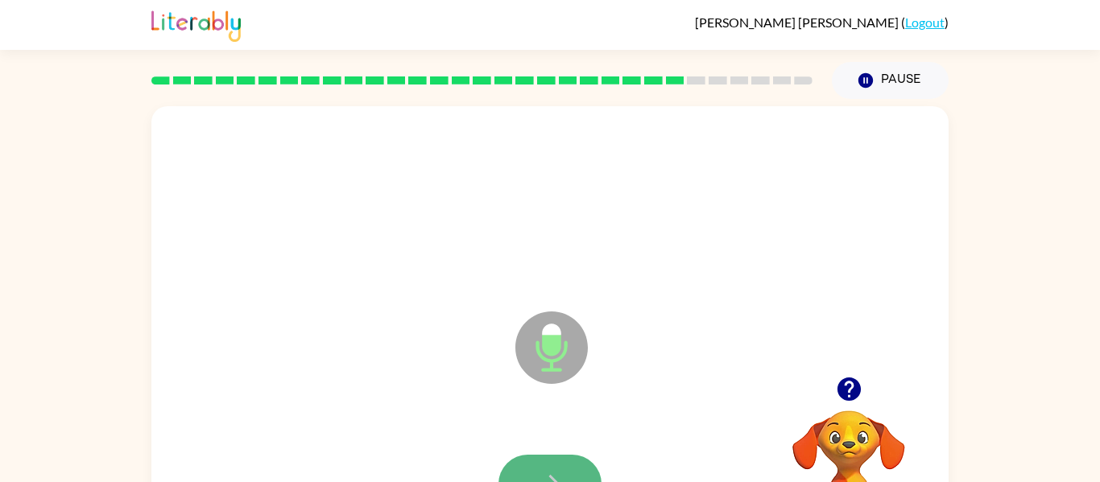
click at [536, 458] on button "button" at bounding box center [549, 484] width 103 height 59
click at [542, 470] on icon "button" at bounding box center [550, 484] width 28 height 28
click at [530, 458] on button "button" at bounding box center [549, 484] width 103 height 59
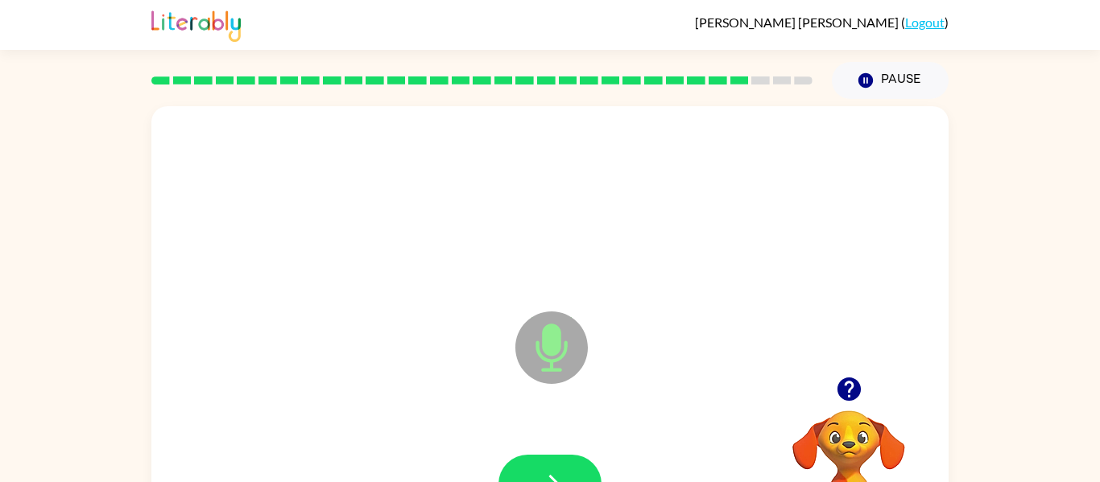
click at [530, 458] on button "button" at bounding box center [549, 484] width 103 height 59
click at [553, 462] on button "button" at bounding box center [549, 484] width 103 height 59
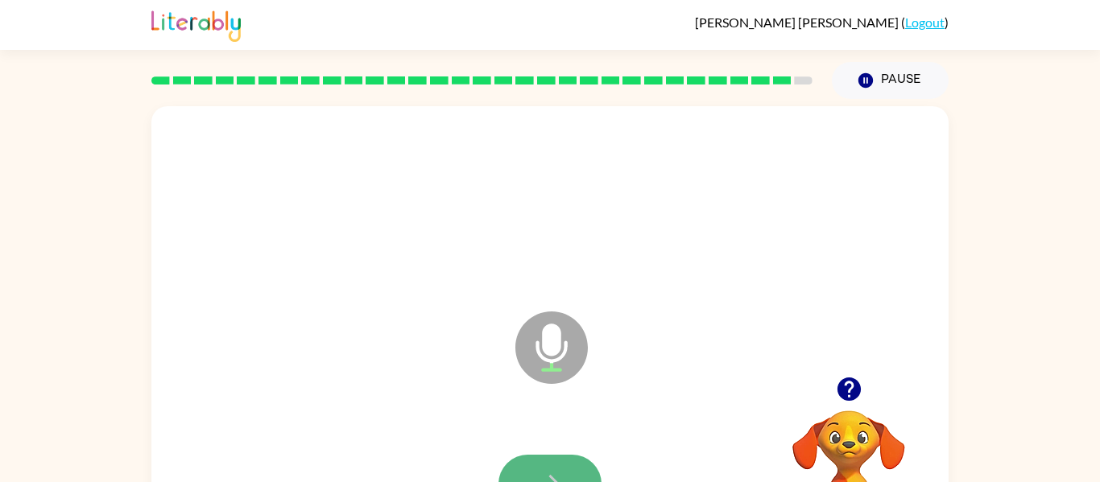
click at [549, 462] on button "button" at bounding box center [549, 484] width 103 height 59
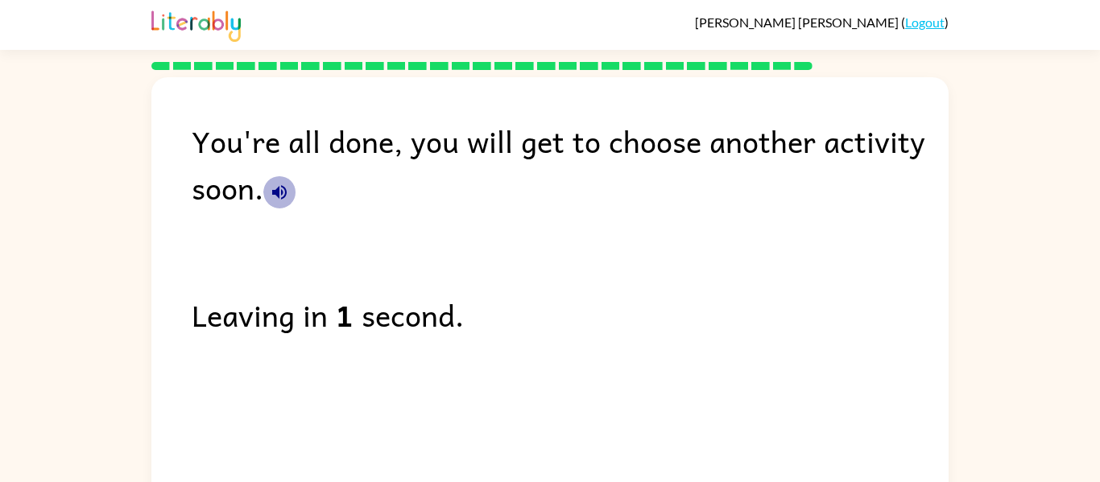
click at [283, 191] on icon "button" at bounding box center [279, 192] width 19 height 19
